Goal: Task Accomplishment & Management: Manage account settings

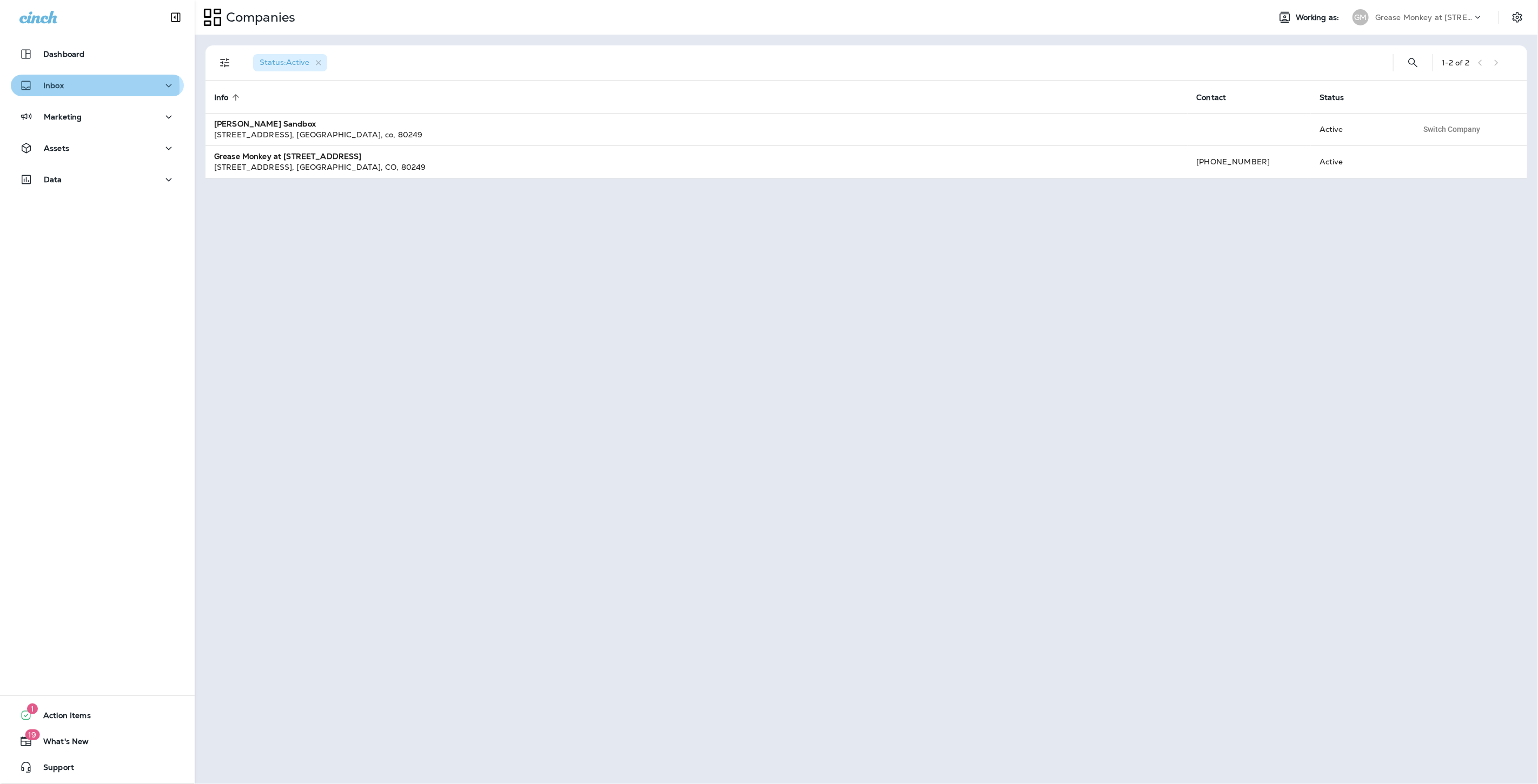
click at [81, 88] on div "Inbox" at bounding box center [97, 85] width 156 height 13
click at [104, 120] on div "Text Messages" at bounding box center [61, 113] width 92 height 16
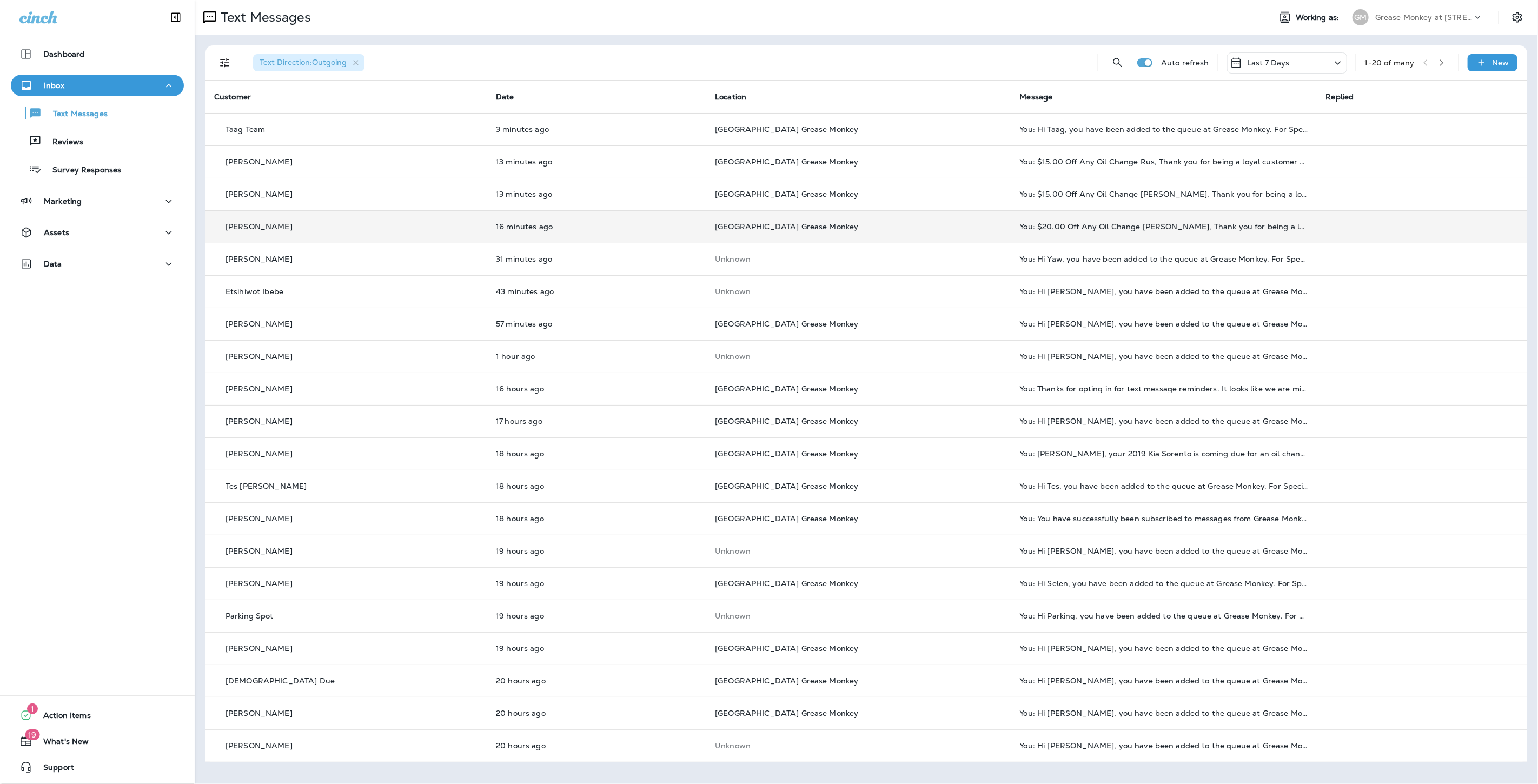
click at [891, 215] on td "[GEOGRAPHIC_DATA] Grease Monkey" at bounding box center [859, 226] width 304 height 32
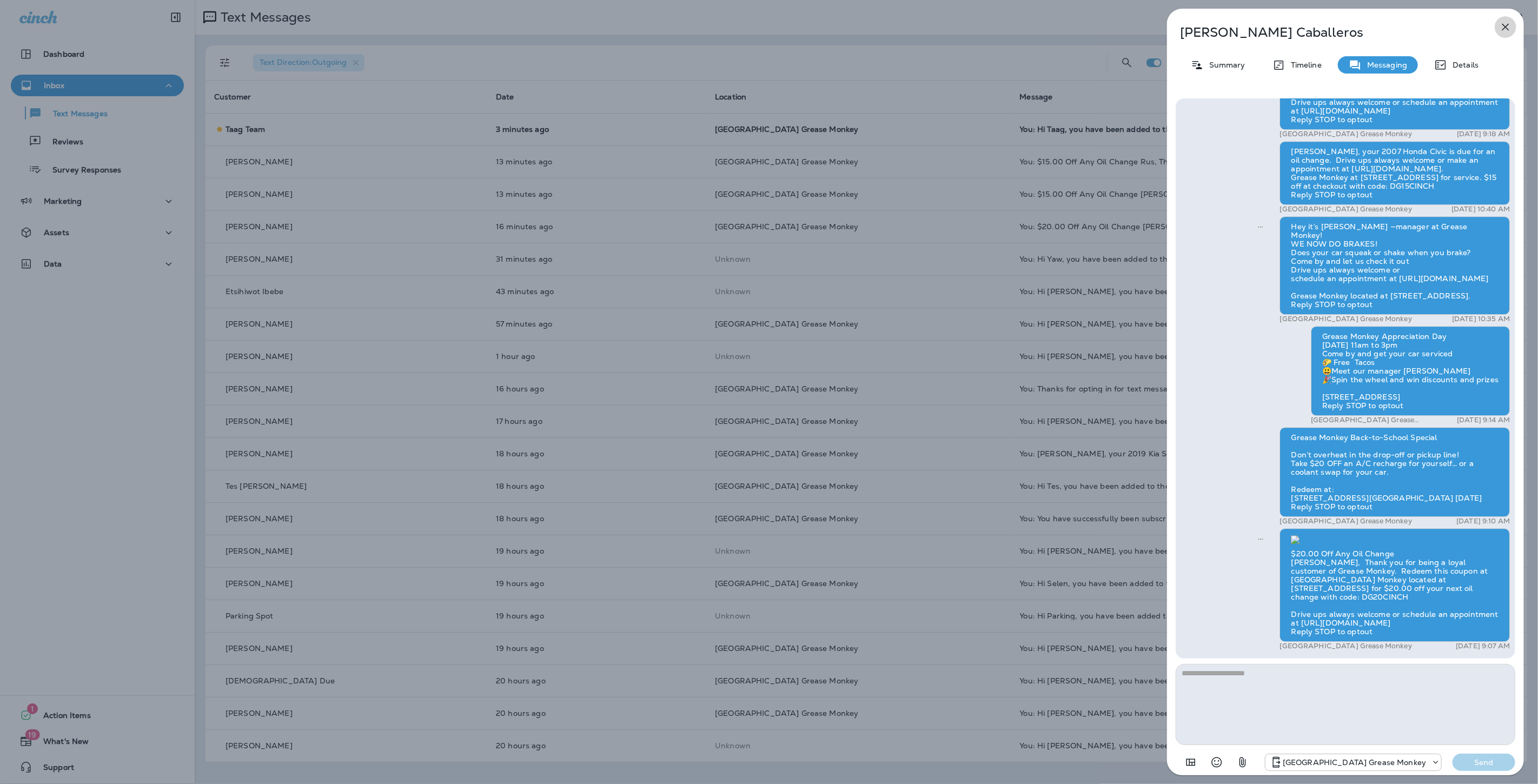
click at [1505, 24] on icon "button" at bounding box center [1505, 27] width 13 height 13
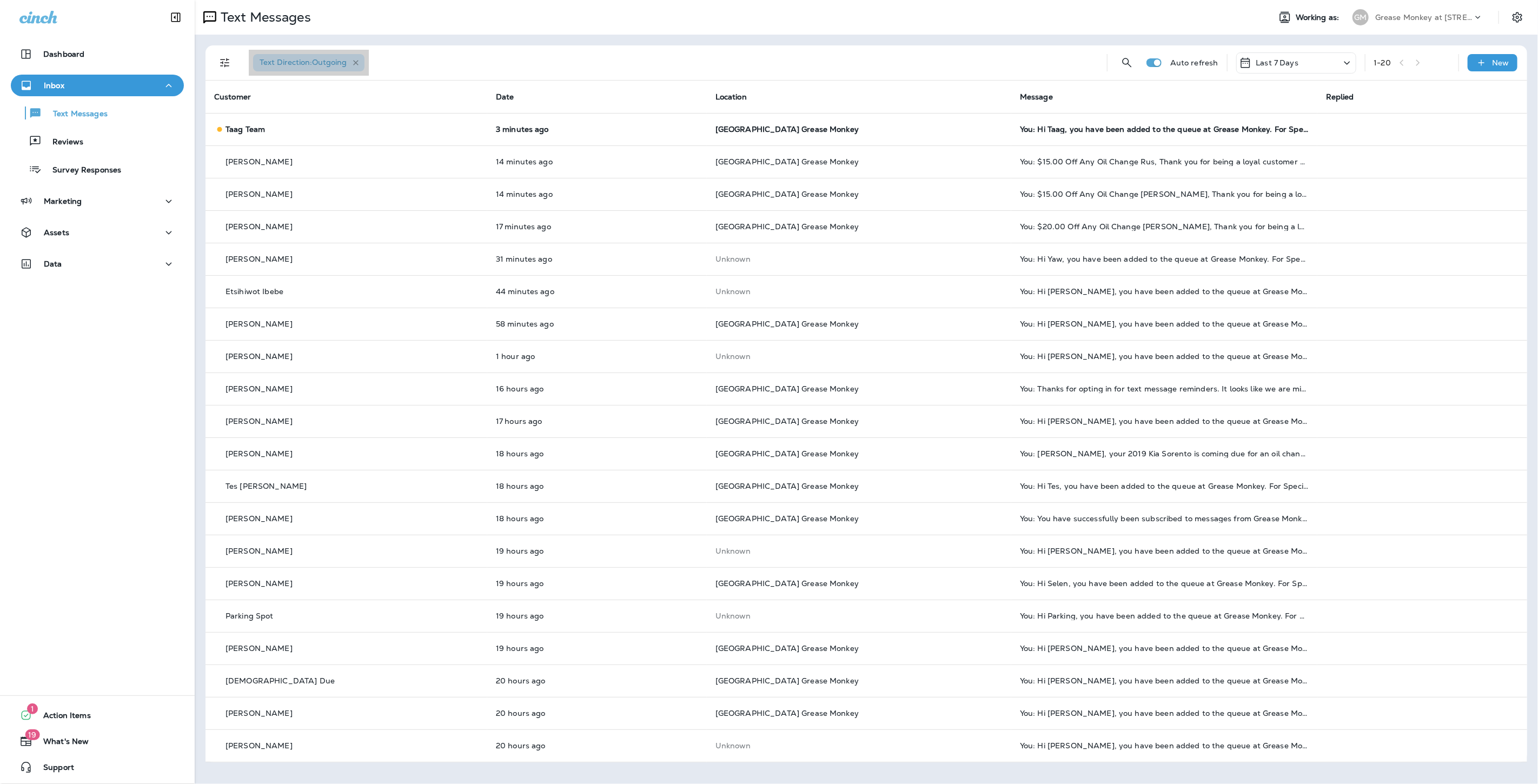
click at [359, 63] on icon "button" at bounding box center [356, 63] width 9 height 9
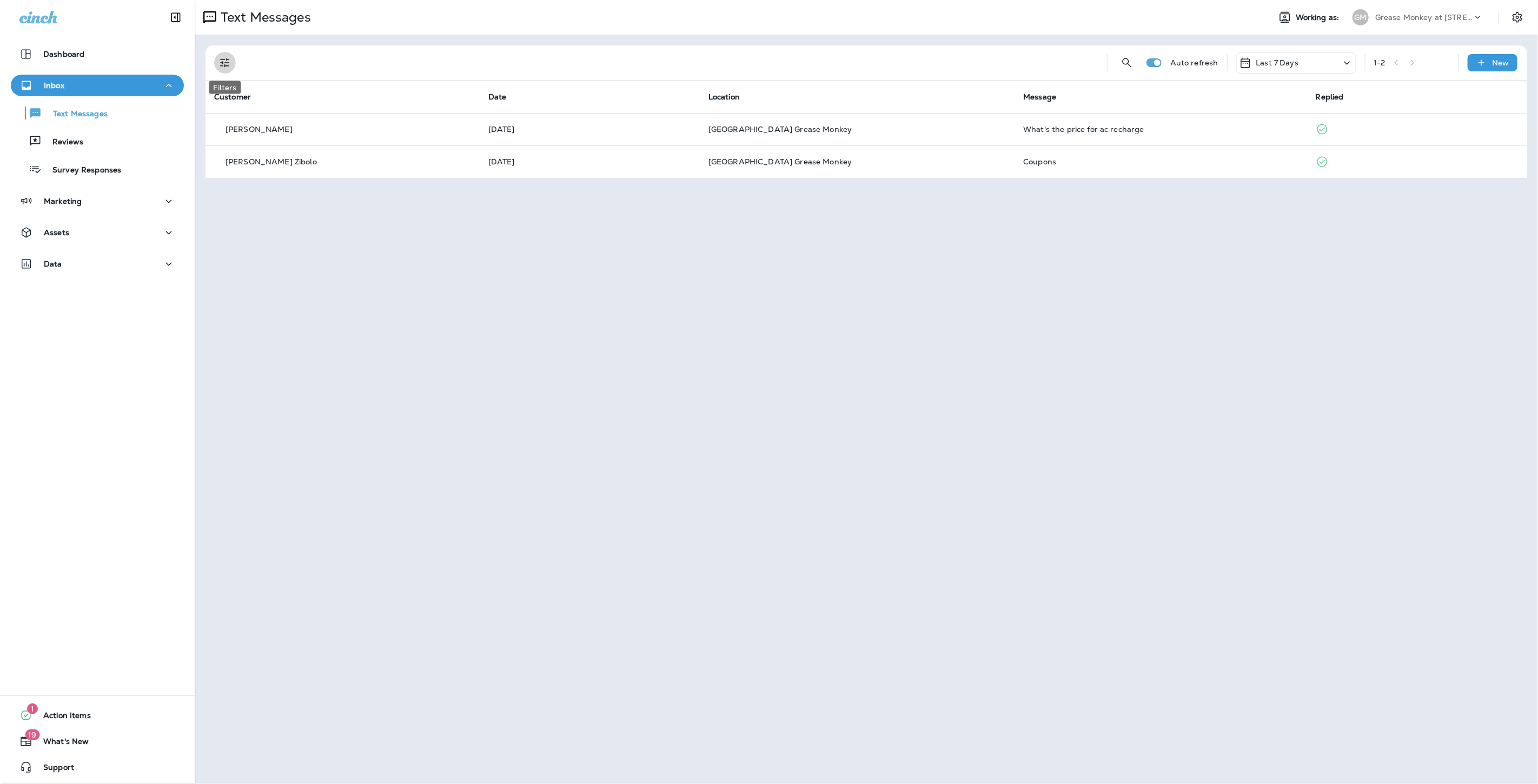
click at [223, 62] on icon "Filters" at bounding box center [225, 63] width 9 height 9
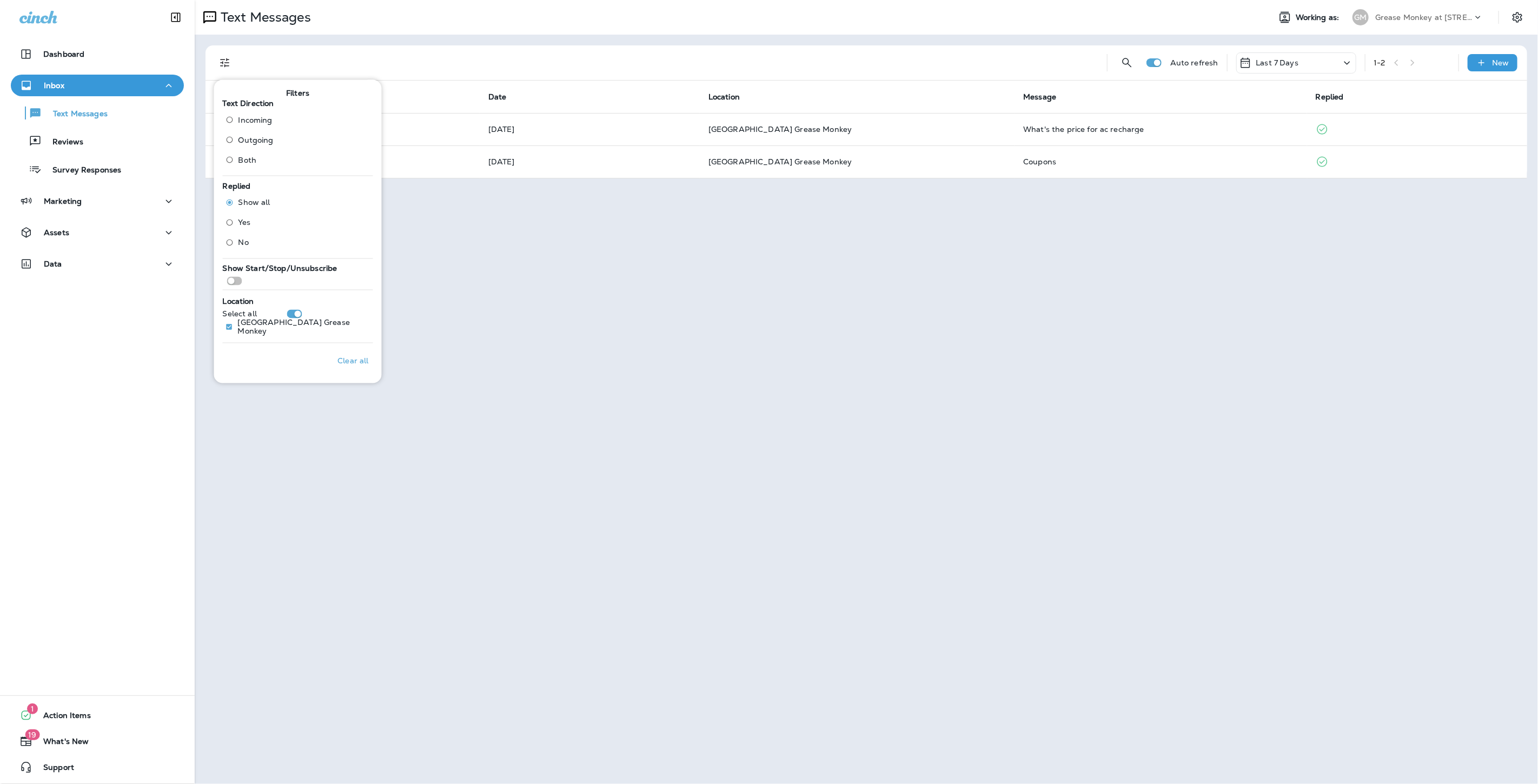
click at [246, 141] on span "Outgoing" at bounding box center [256, 140] width 35 height 9
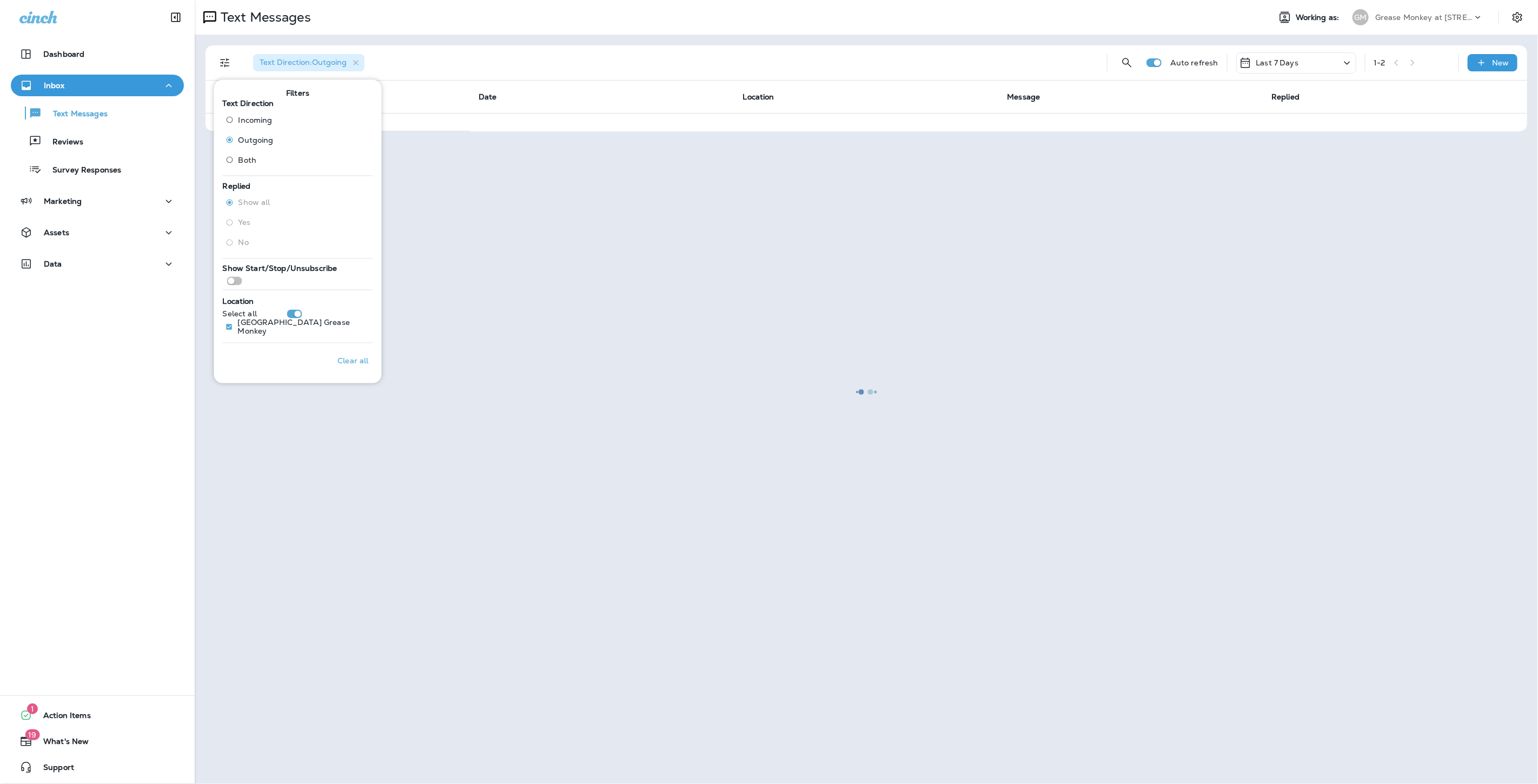
click at [255, 116] on span "Incoming" at bounding box center [256, 119] width 34 height 9
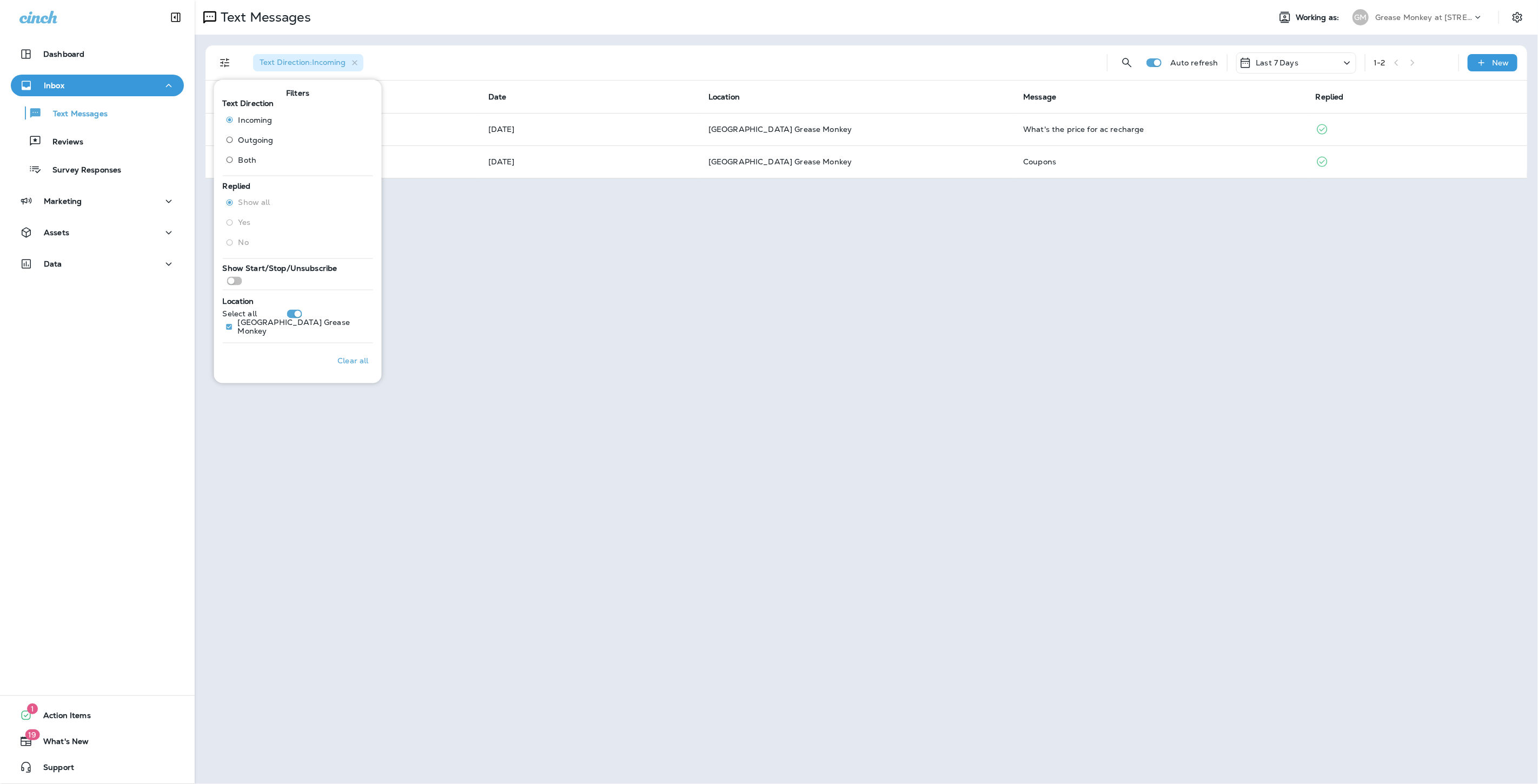
click at [257, 136] on span "Outgoing" at bounding box center [256, 140] width 35 height 9
click at [80, 87] on div "Inbox" at bounding box center [97, 85] width 156 height 13
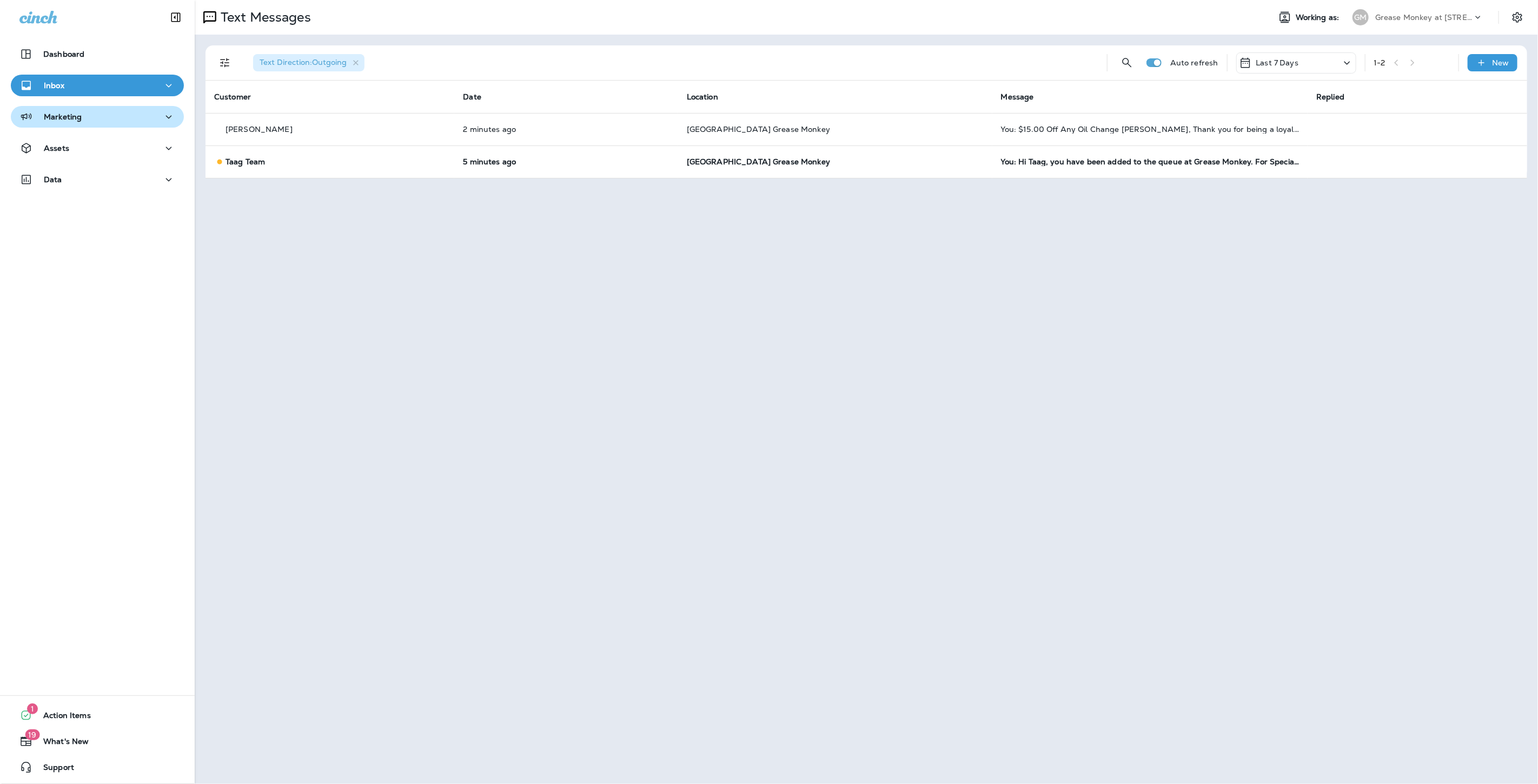
click at [89, 112] on div "Marketing" at bounding box center [97, 117] width 156 height 13
click at [93, 82] on div "Inbox" at bounding box center [97, 85] width 156 height 13
click at [88, 112] on p "Text Messages" at bounding box center [75, 114] width 66 height 10
click at [208, 65] on div "Text Direction : Outgoing Auto refresh Last 7 Days 1 - 2 New" at bounding box center [867, 63] width 1322 height 35
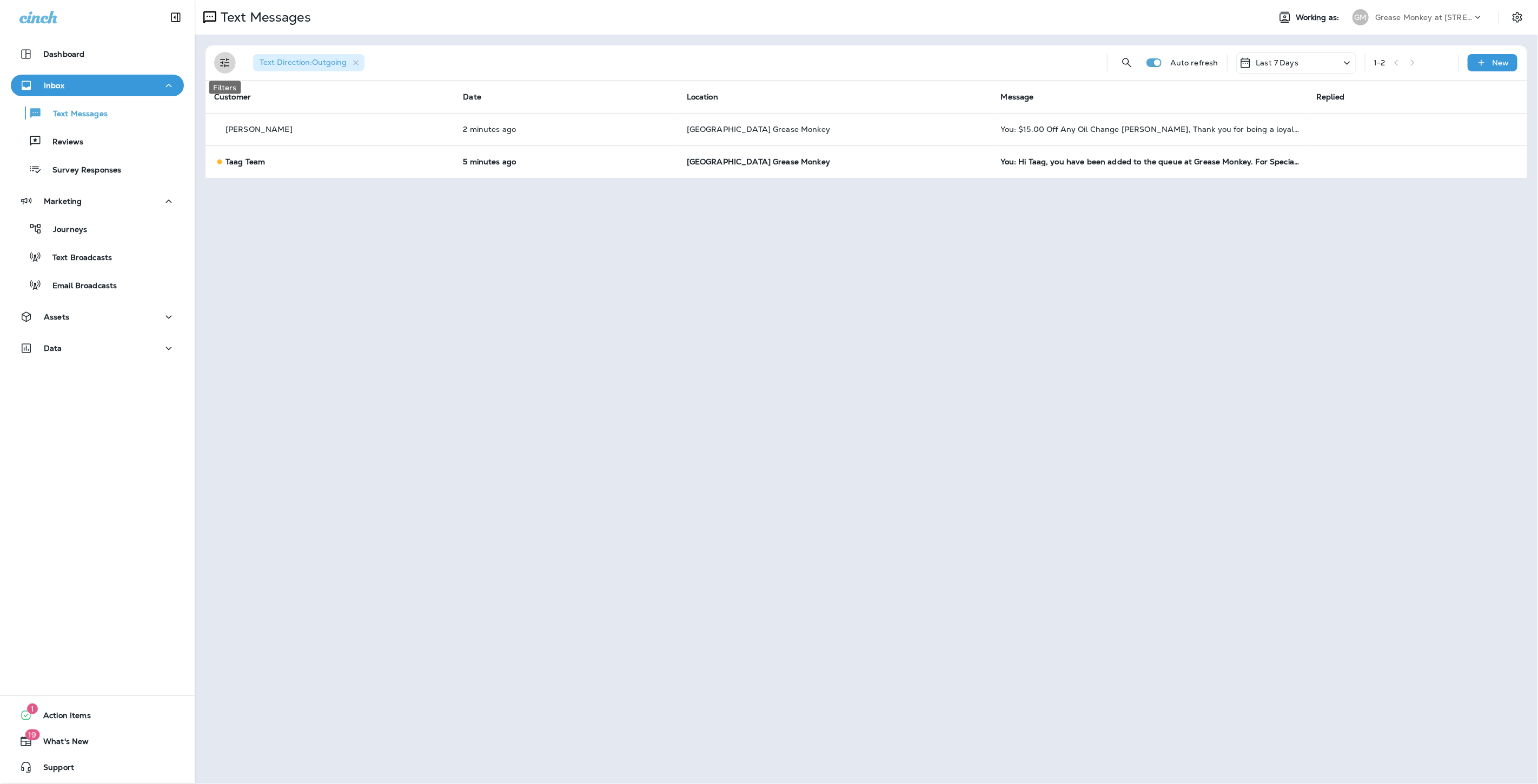
click at [224, 65] on icon "Filters" at bounding box center [225, 62] width 13 height 13
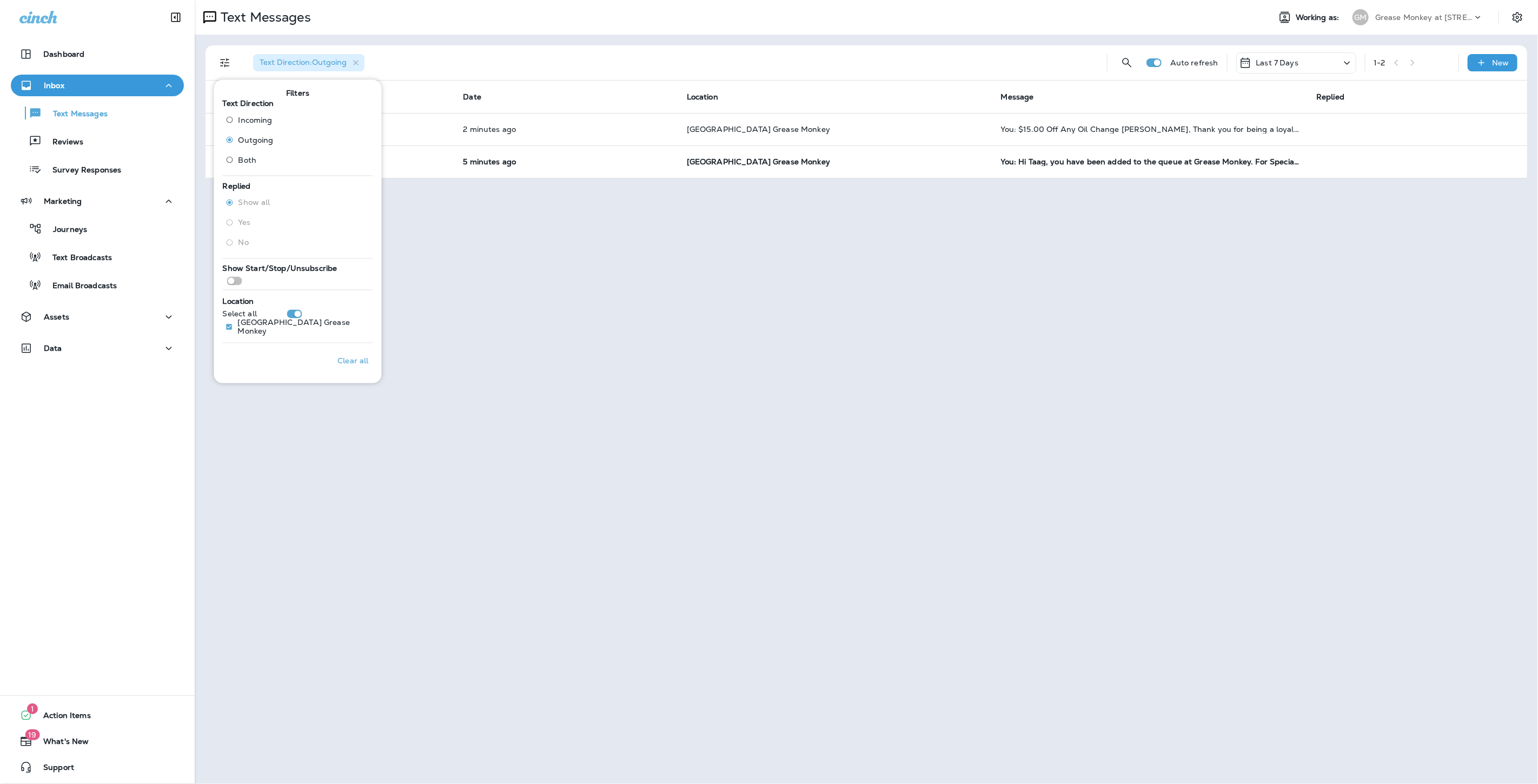
click at [247, 120] on span "Incoming" at bounding box center [256, 119] width 34 height 9
click at [242, 135] on span "Outgoing" at bounding box center [256, 140] width 35 height 9
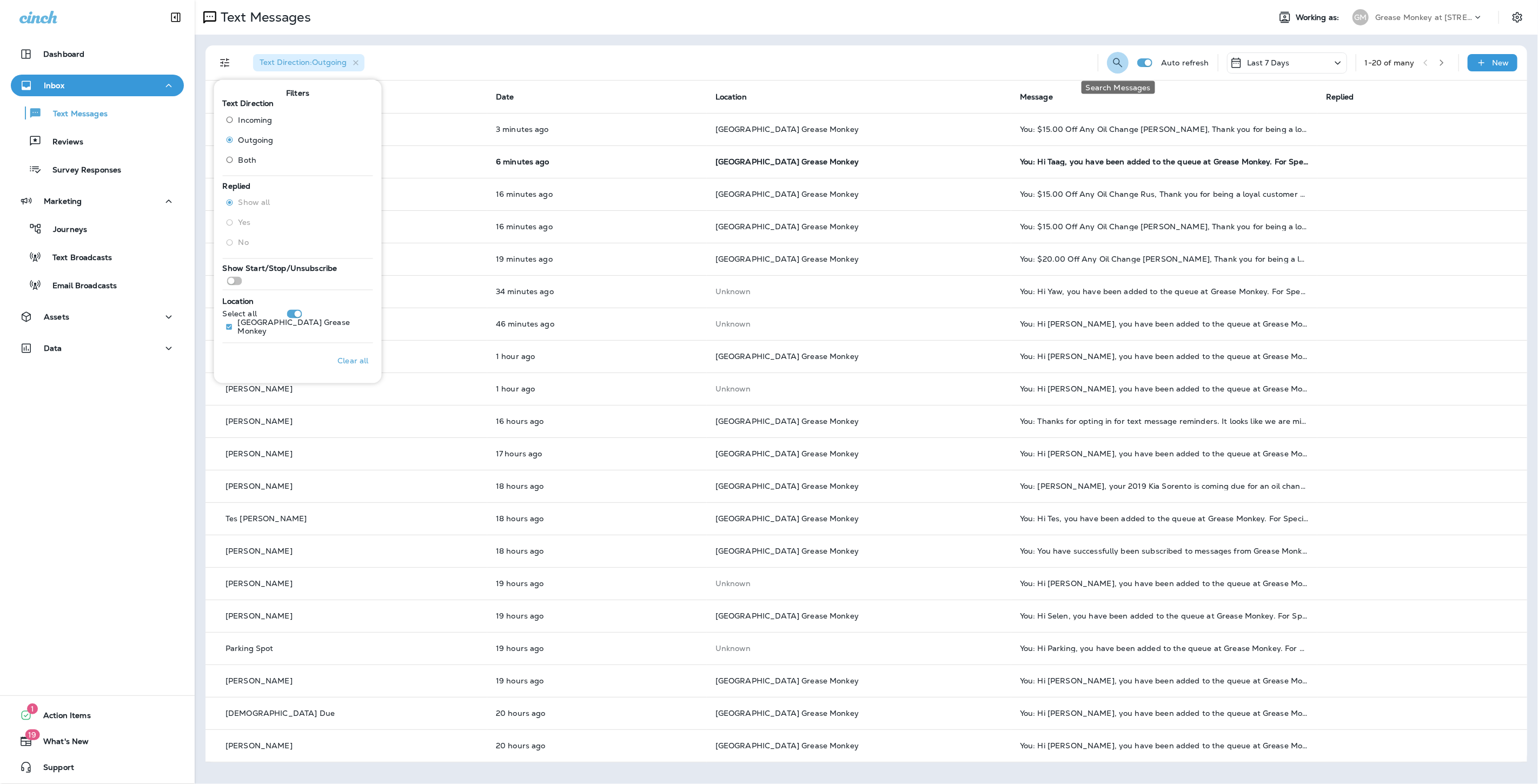
click at [1118, 66] on icon "Search Messages" at bounding box center [1118, 62] width 13 height 13
click at [809, 50] on div "Text Direction : Outgoing" at bounding box center [607, 62] width 726 height 35
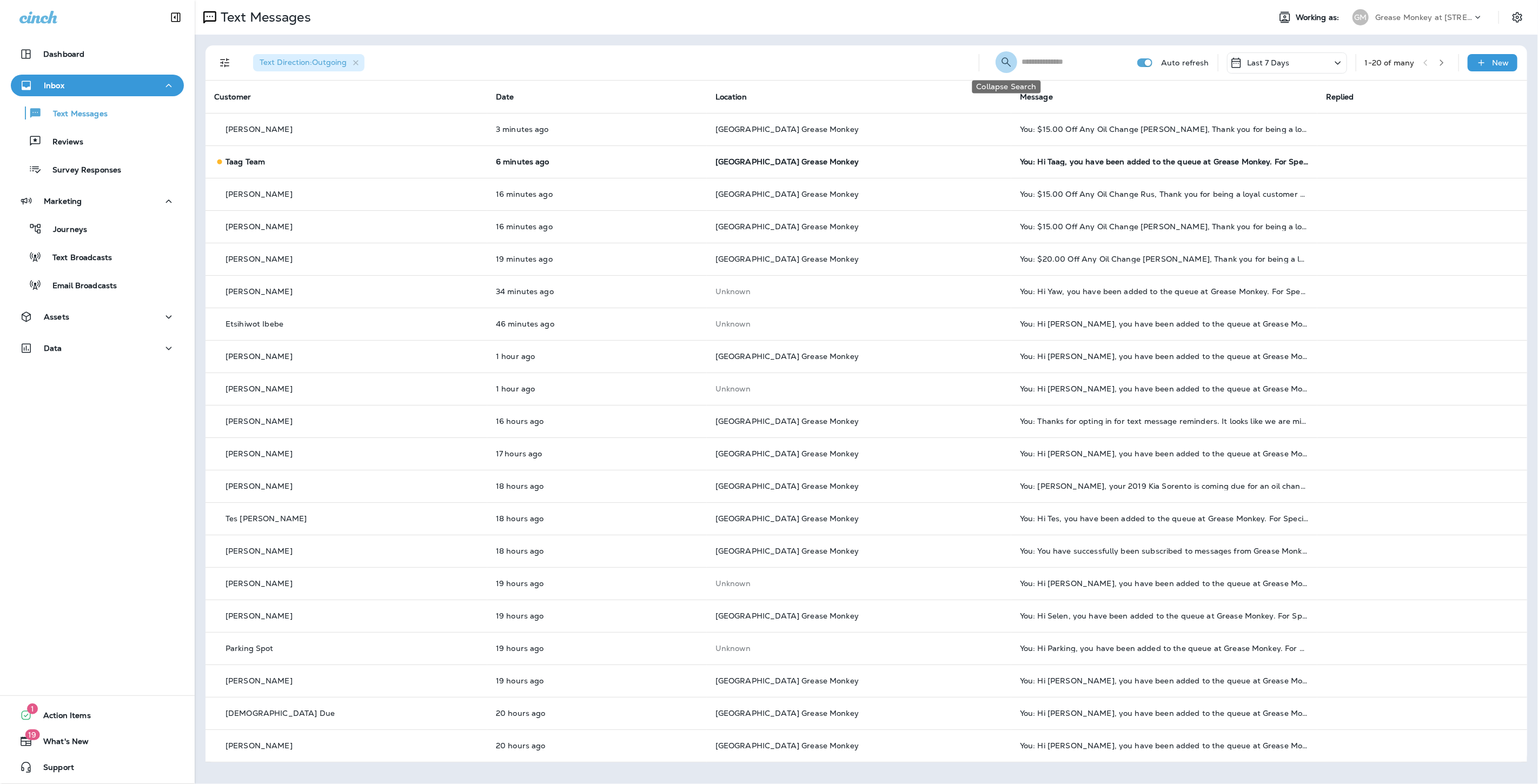
click at [1008, 62] on icon "Collapse Search" at bounding box center [1006, 62] width 9 height 9
click at [1114, 59] on icon "Search Messages" at bounding box center [1118, 62] width 13 height 13
click at [1050, 62] on input "text" at bounding box center [1070, 61] width 96 height 28
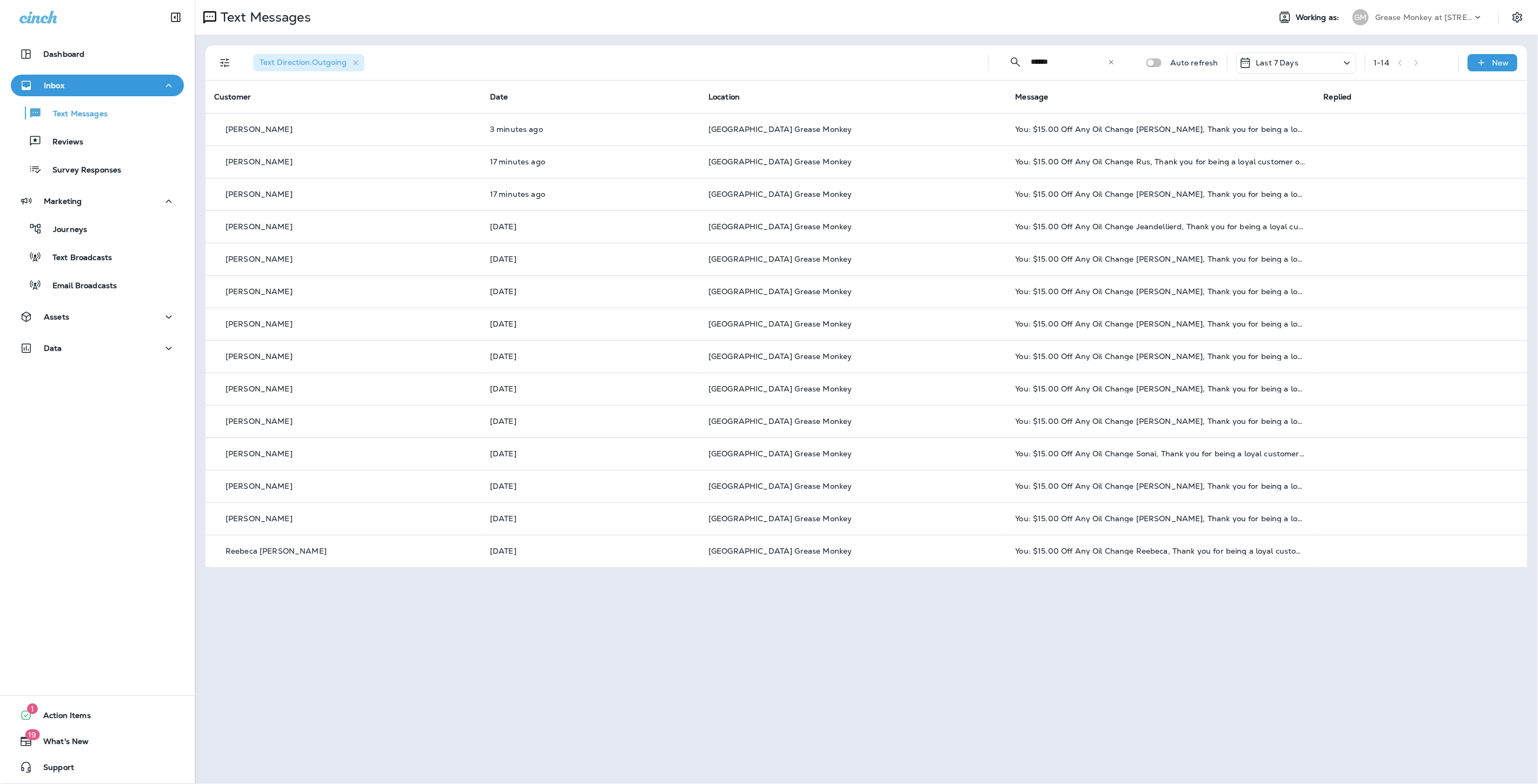
drag, startPoint x: 1088, startPoint y: 65, endPoint x: 962, endPoint y: 62, distance: 126.0
click at [962, 62] on div "Text Direction : Outgoing ​ ****** ​ ​ Auto refresh Last 7 Days 1 - 14 New" at bounding box center [868, 62] width 1309 height 35
type input "******"
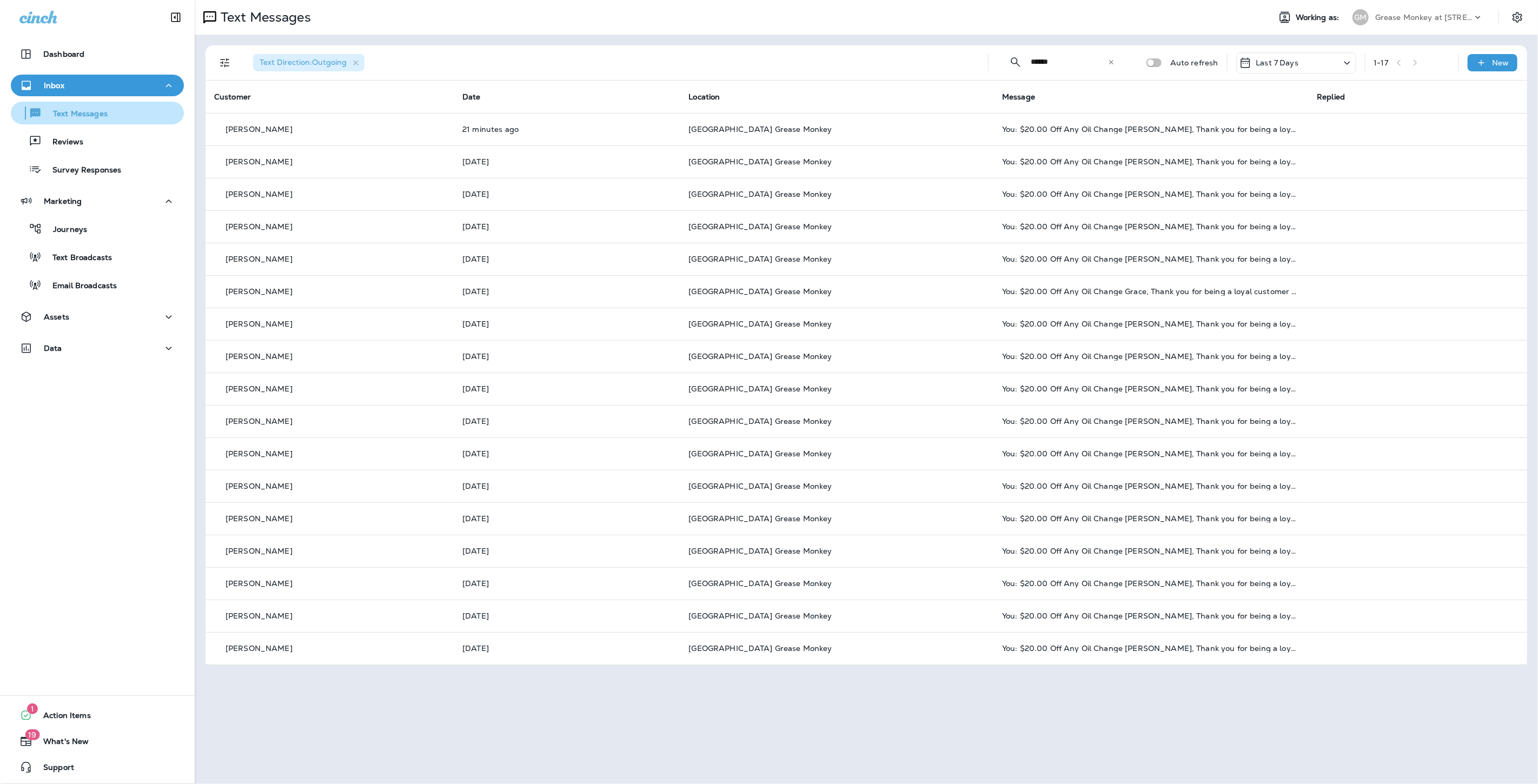
click at [125, 112] on div "Text Messages" at bounding box center [97, 113] width 164 height 16
click at [105, 228] on div "Journeys" at bounding box center [97, 229] width 164 height 16
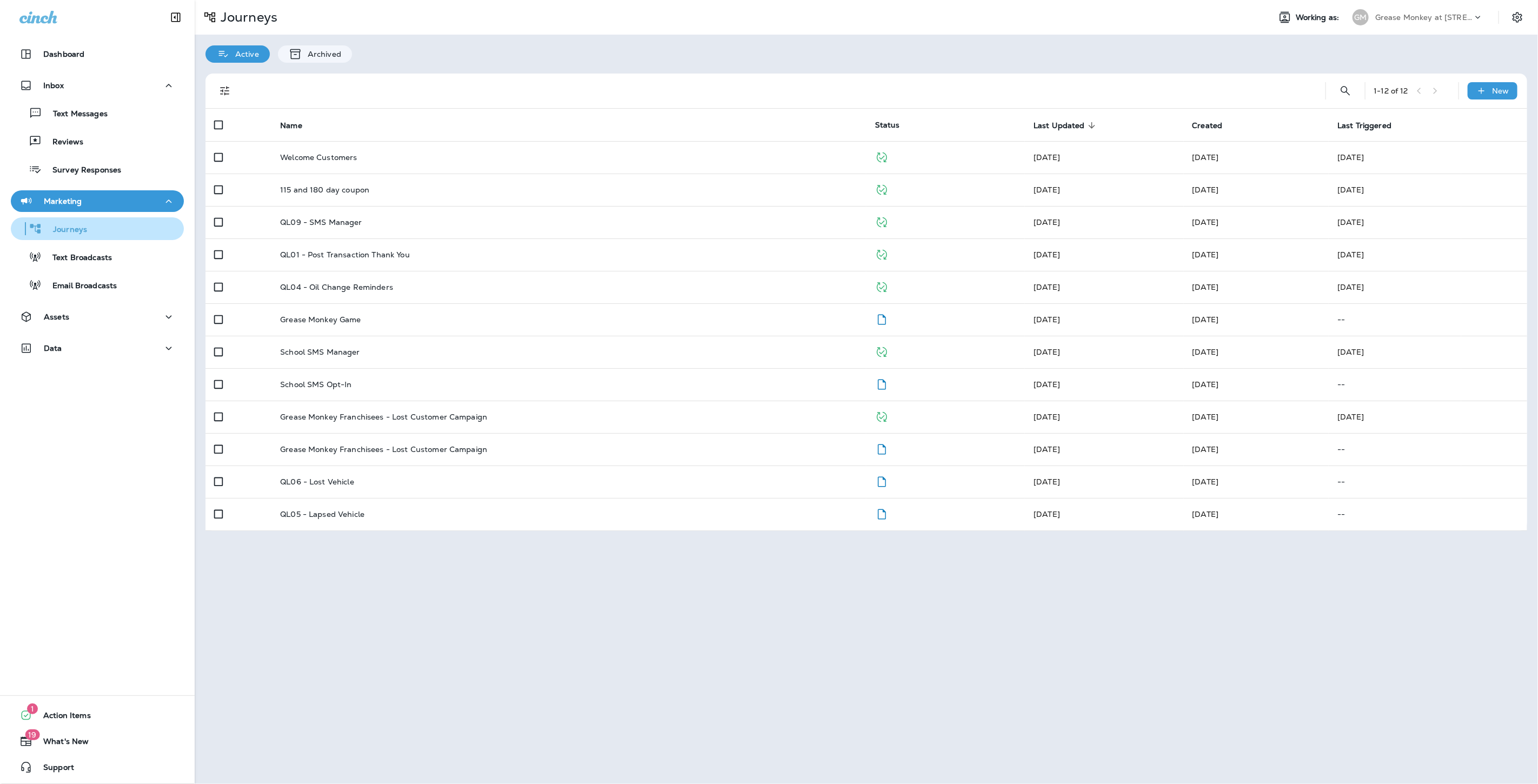
click at [138, 235] on div "Journeys" at bounding box center [97, 229] width 164 height 16
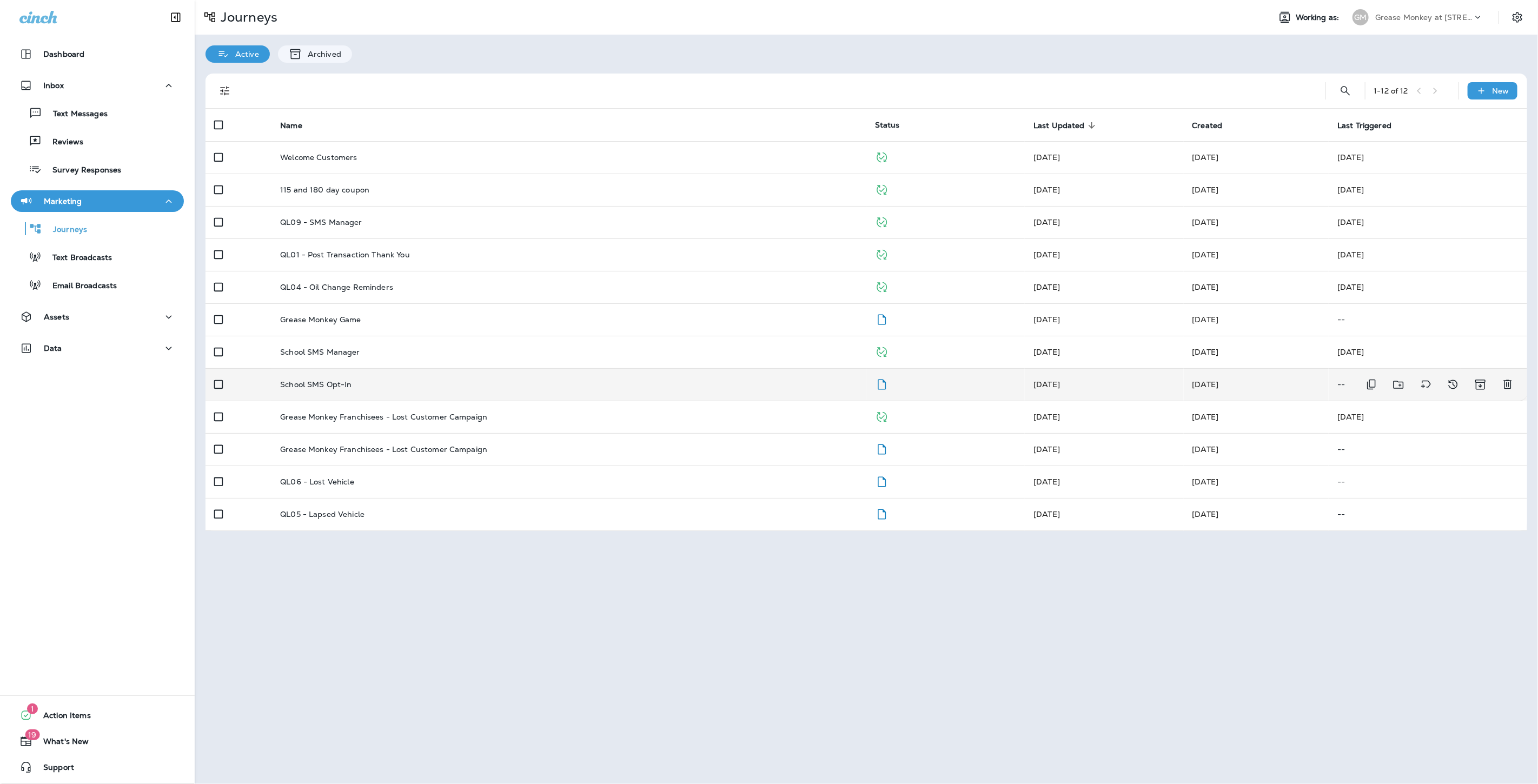
click at [393, 382] on div "School SMS Opt-In" at bounding box center [569, 384] width 578 height 9
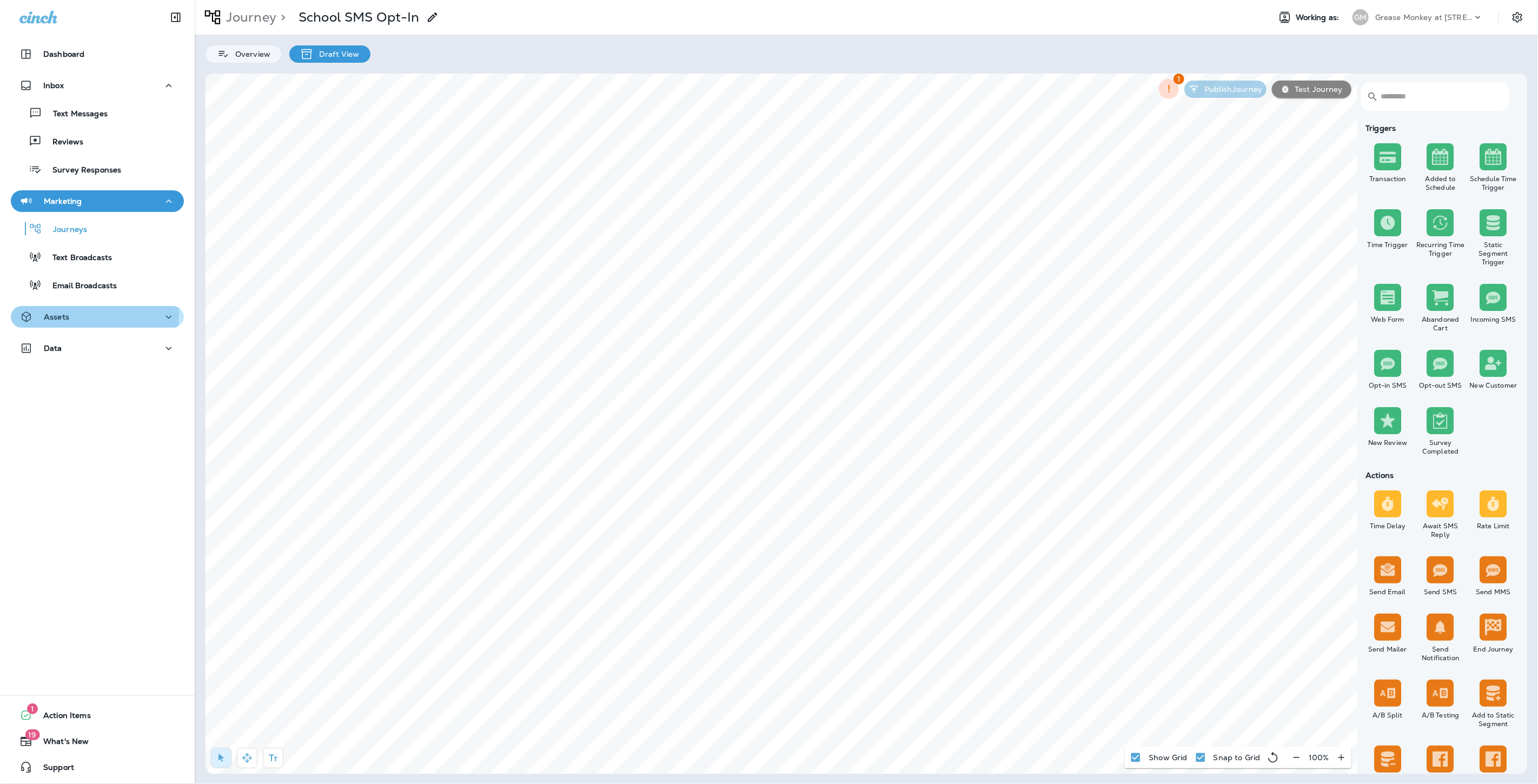
click at [63, 315] on p "Assets" at bounding box center [56, 317] width 25 height 9
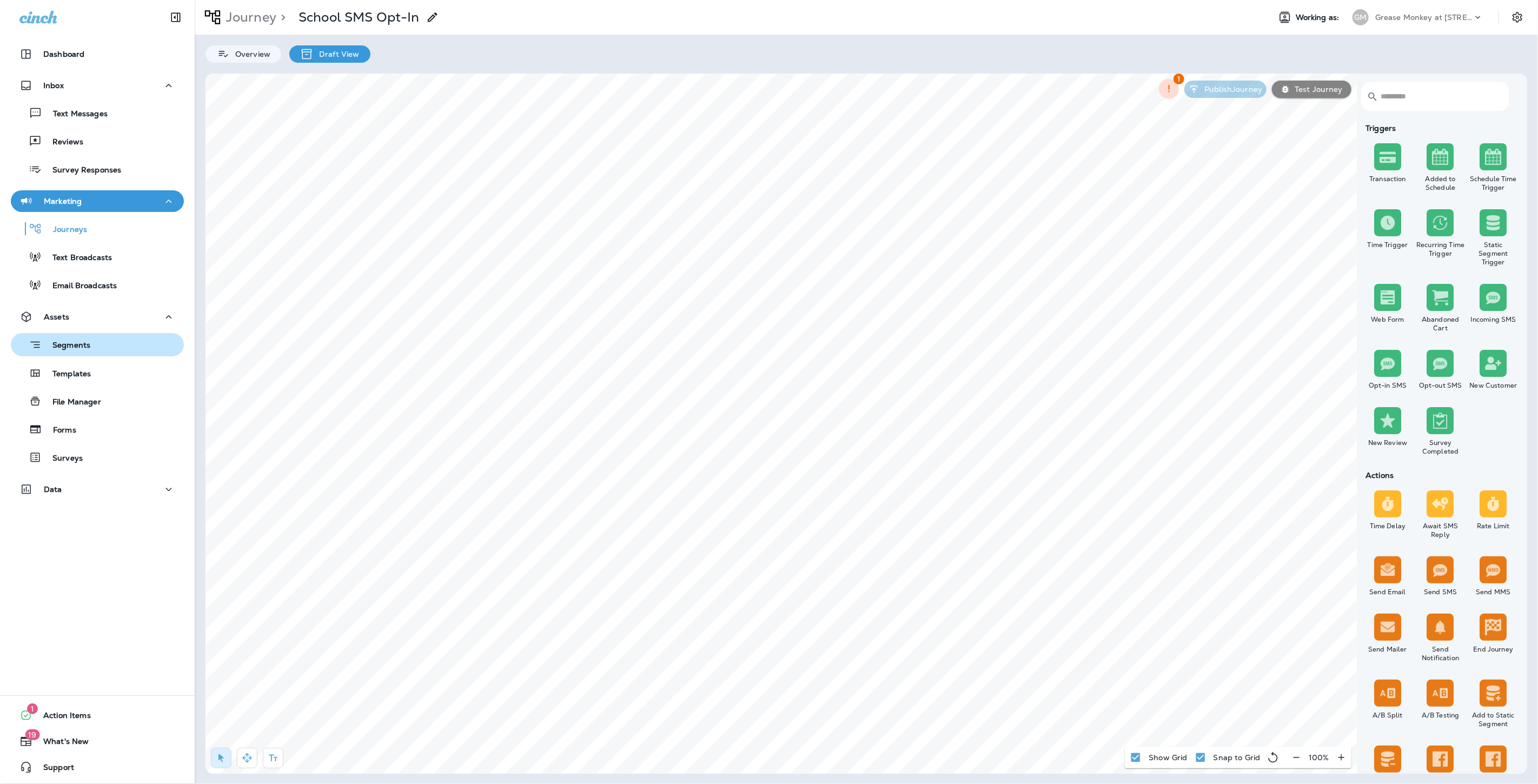
click at [67, 342] on p "Segments" at bounding box center [66, 346] width 49 height 11
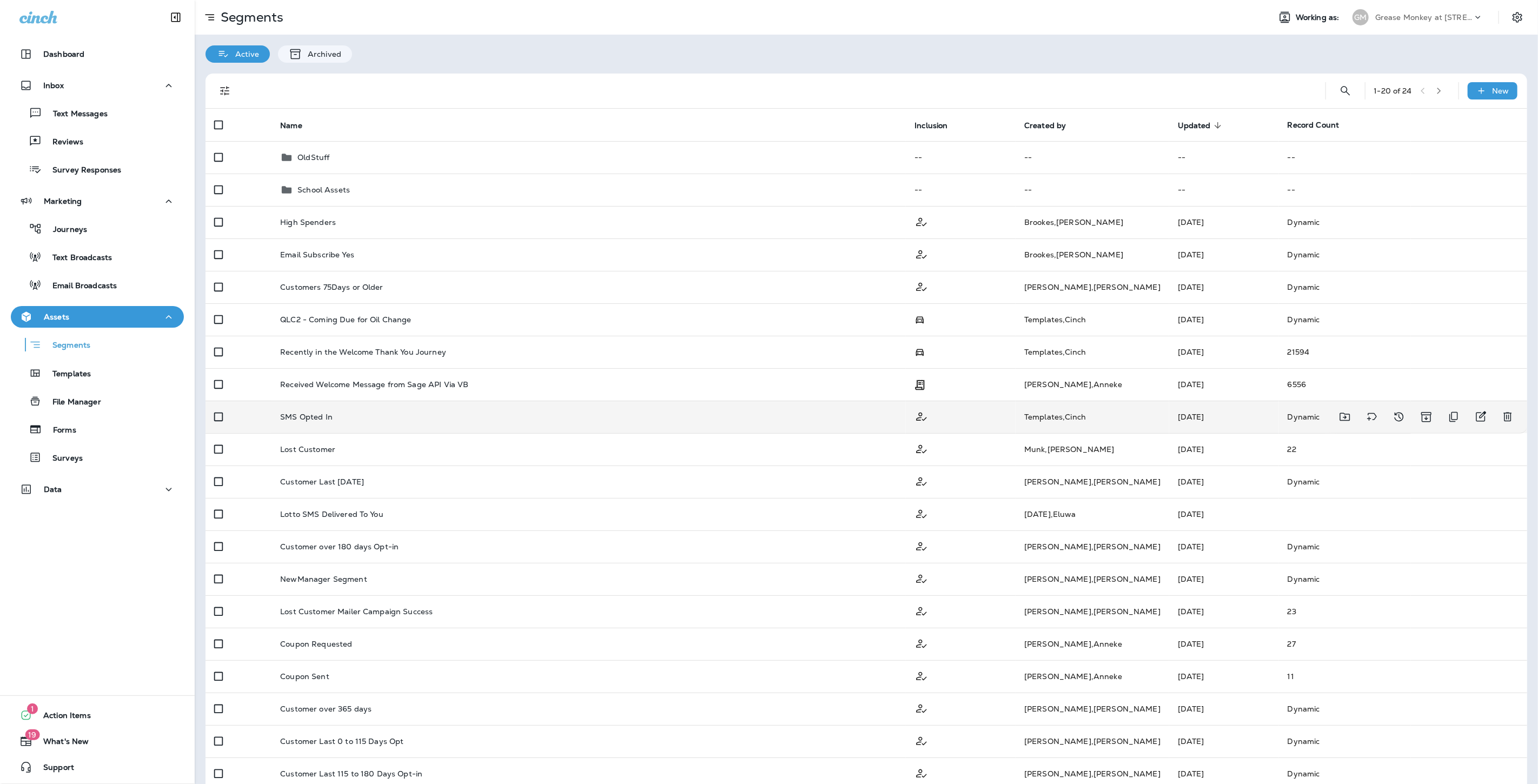
click at [369, 413] on div "SMS Opted In" at bounding box center [588, 417] width 617 height 9
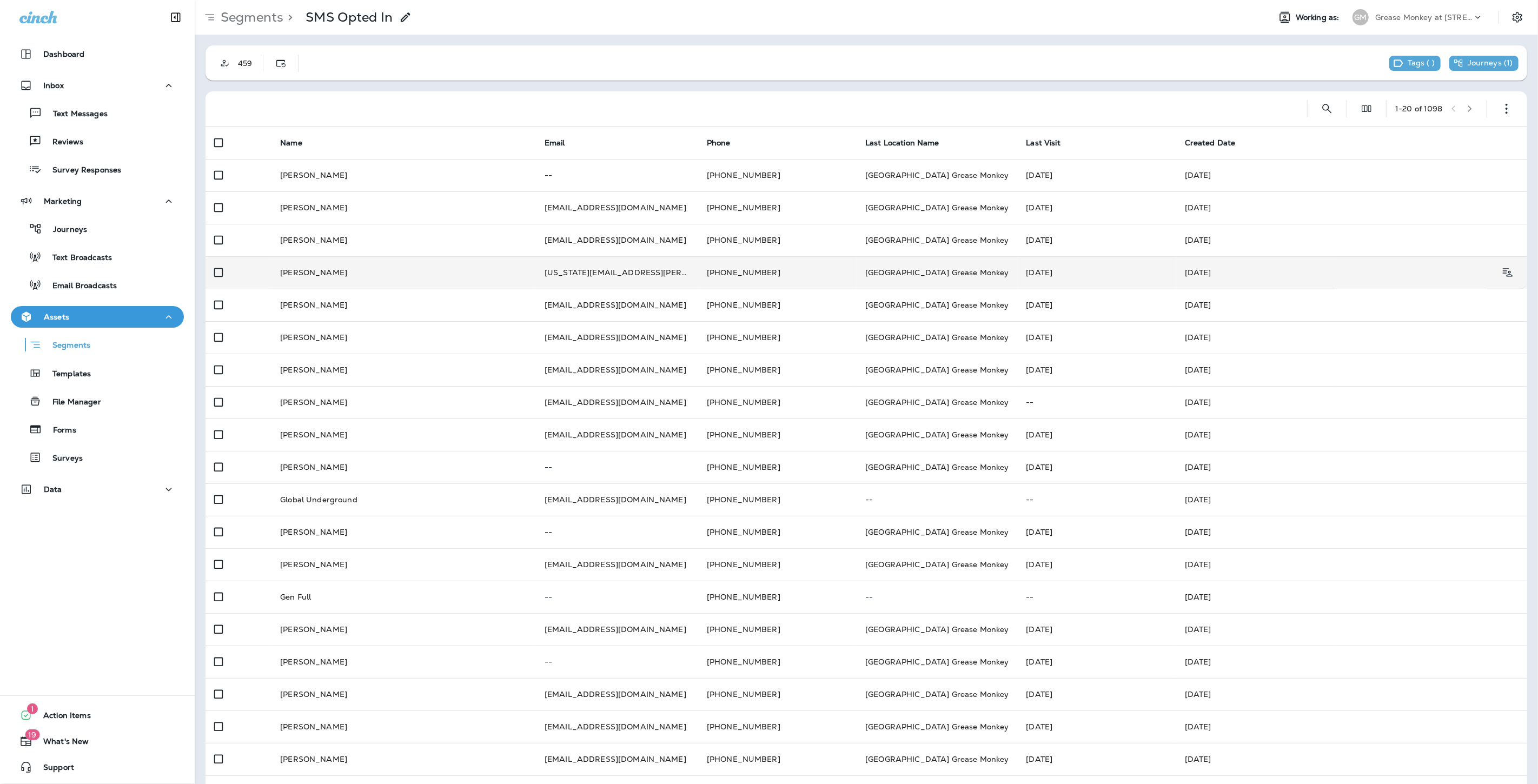
scroll to position [35, 0]
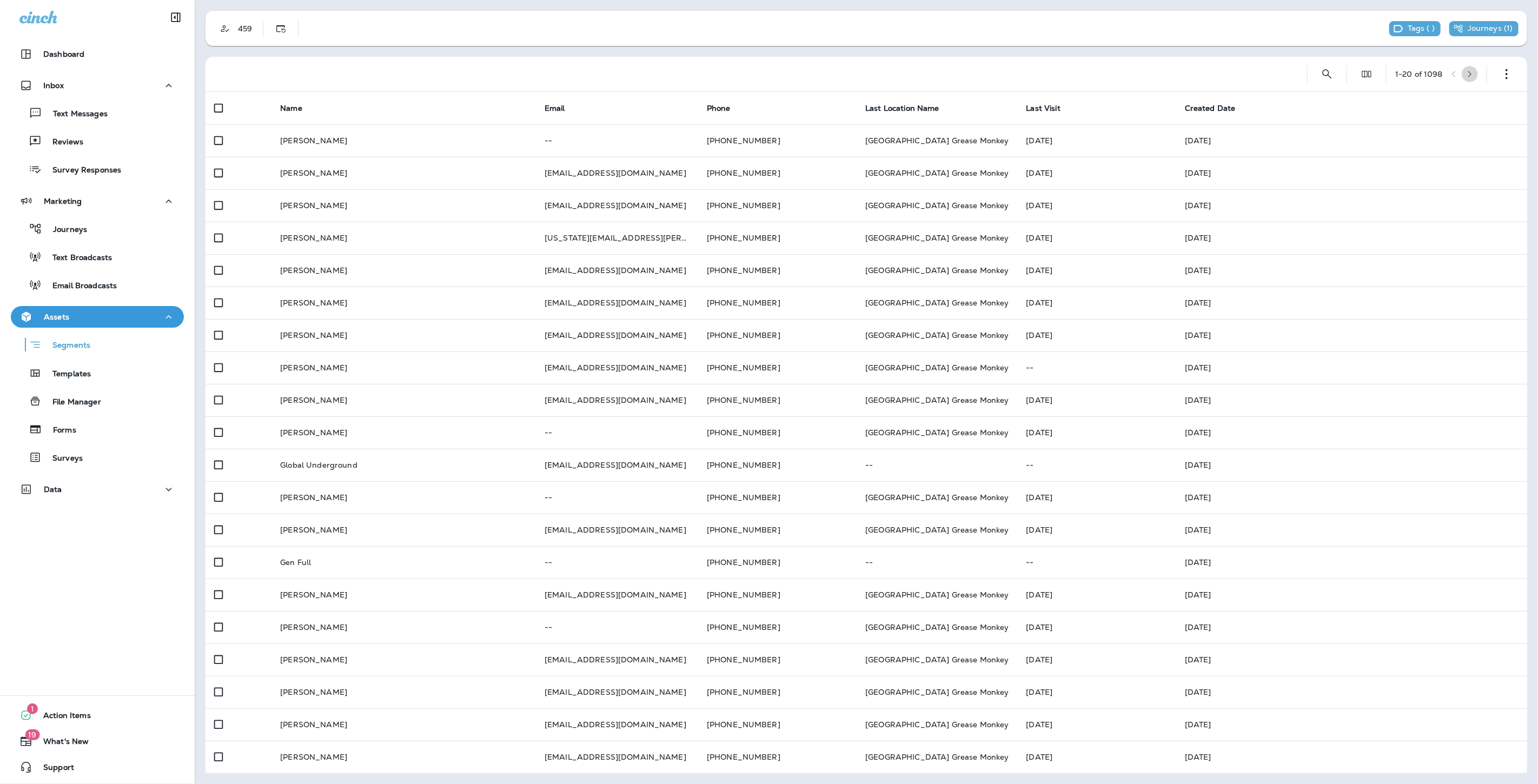
click at [1462, 80] on button "button" at bounding box center [1470, 74] width 16 height 16
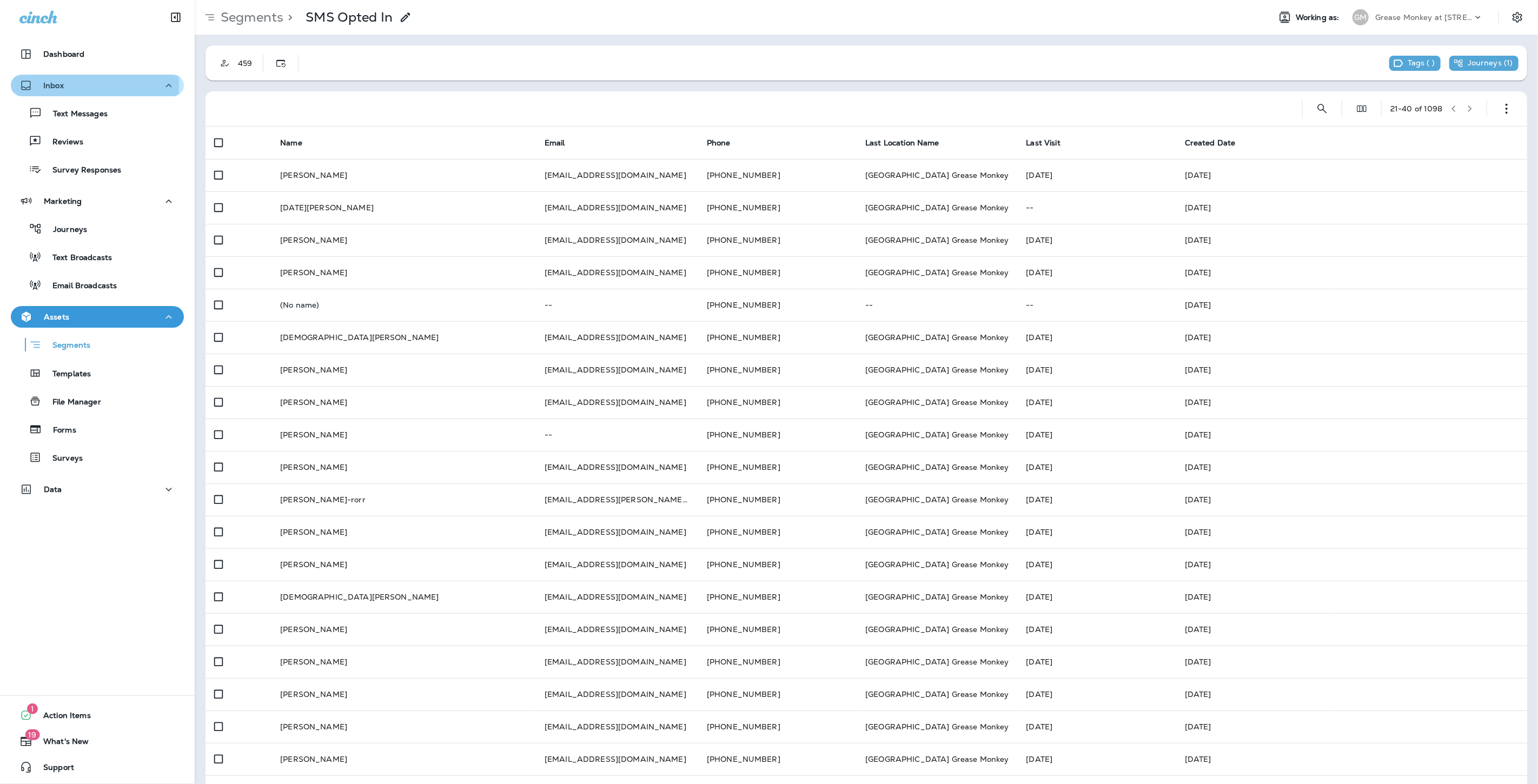
click at [49, 85] on p "Inbox" at bounding box center [54, 85] width 21 height 9
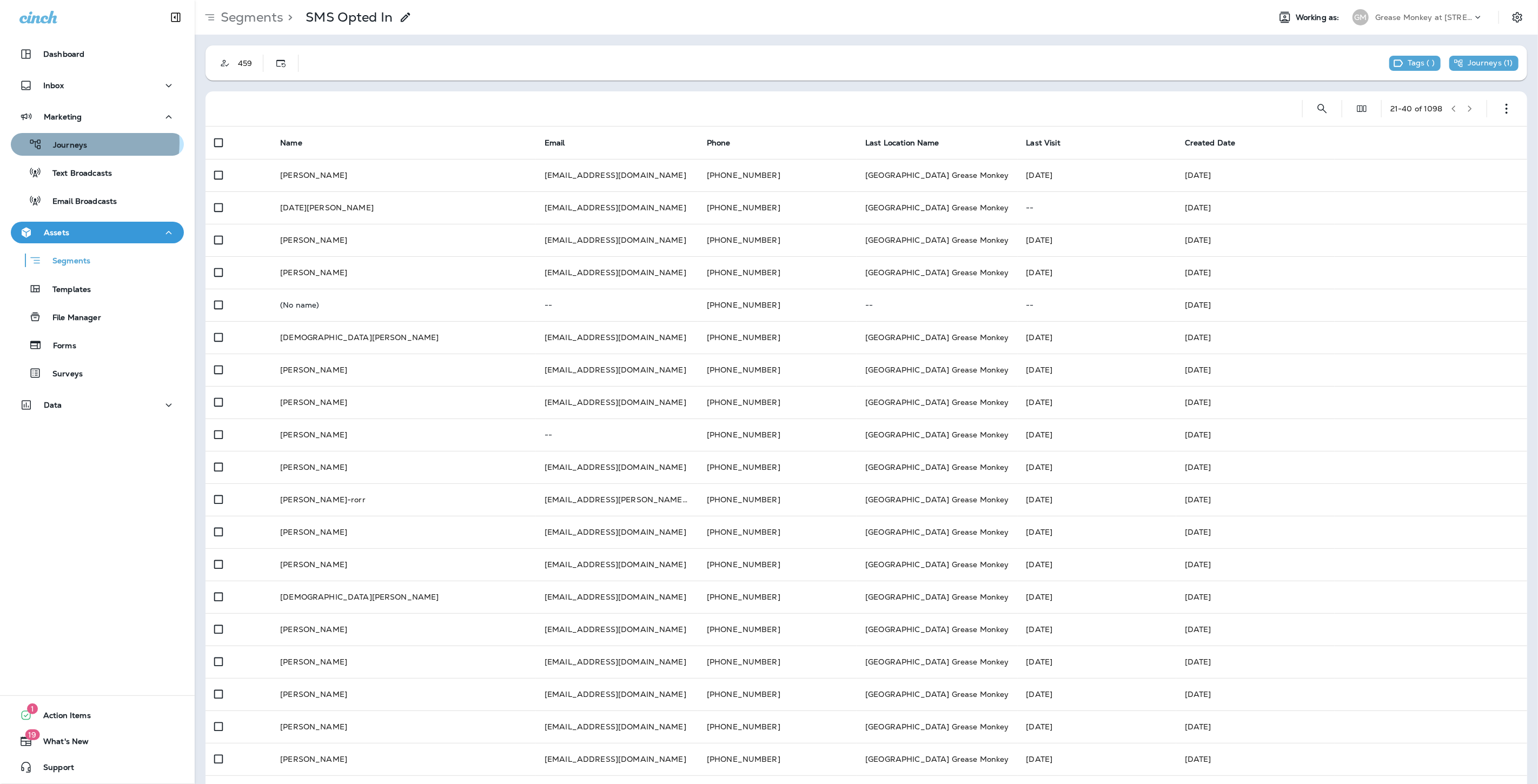
click at [85, 143] on p "Journeys" at bounding box center [64, 146] width 45 height 10
